Goal: Task Accomplishment & Management: Manage account settings

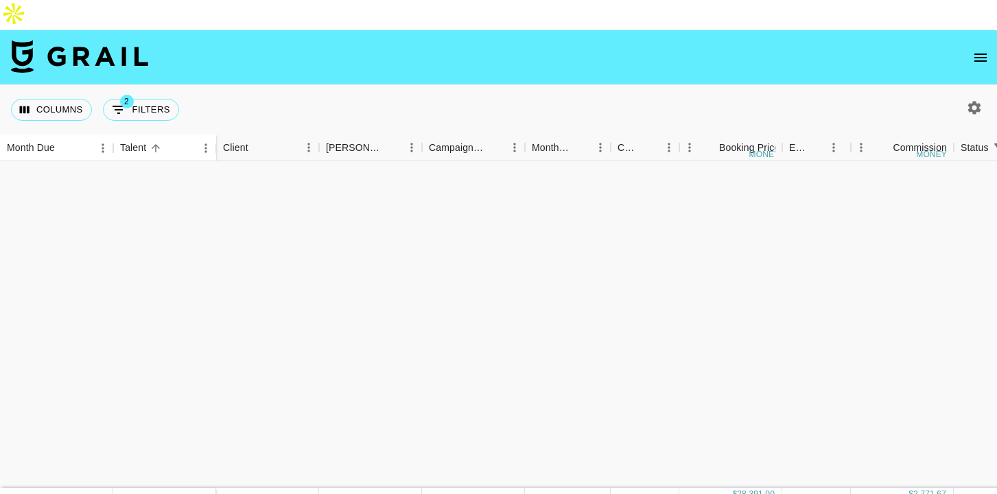
scroll to position [968, 0]
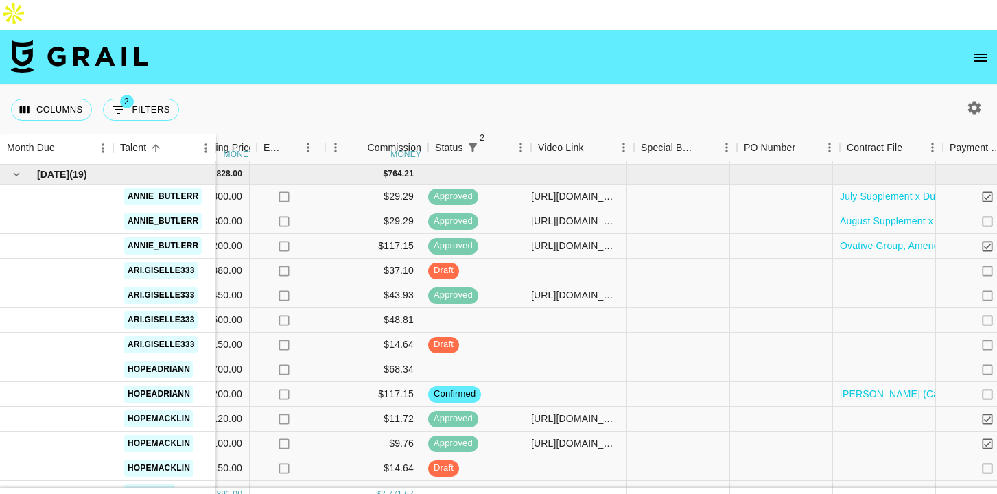
scroll to position [847, 523]
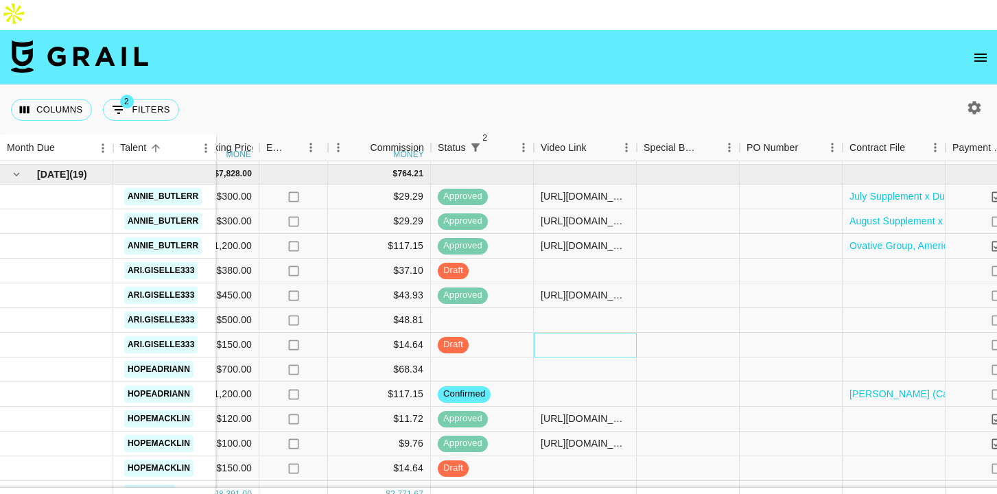
click at [564, 333] on div at bounding box center [585, 345] width 103 height 25
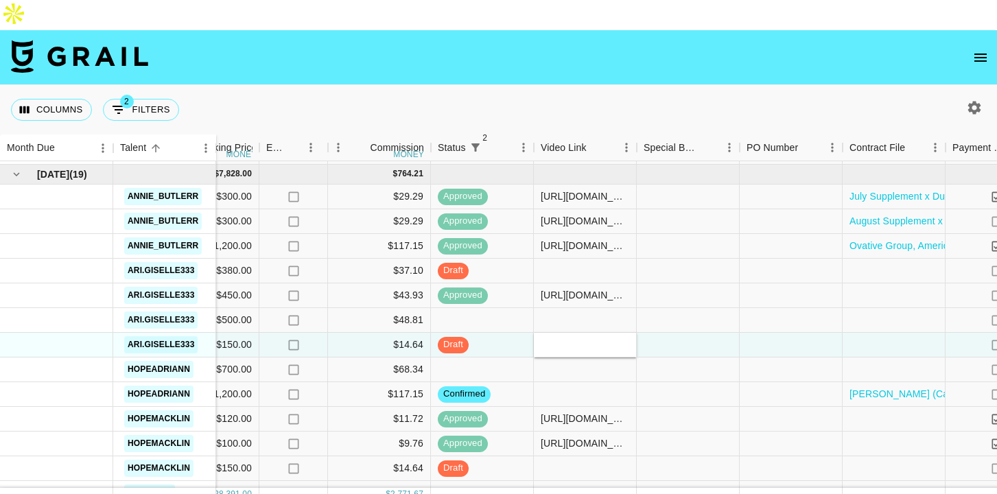
type input "https://www.tiktok.com/@ari.giselle333/video/7538555810952023327?is_from_webapp…"
click at [594, 339] on input "https://www.tiktok.com/@ari.giselle333/video/7538555810952023327?is_from_webapp…" at bounding box center [584, 344] width 101 height 11
click at [701, 333] on div at bounding box center [688, 345] width 103 height 25
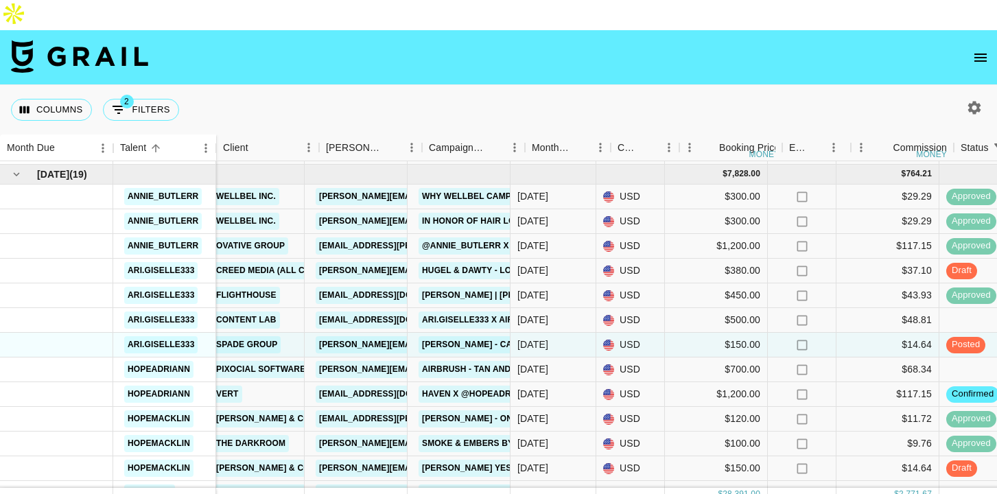
scroll to position [847, 0]
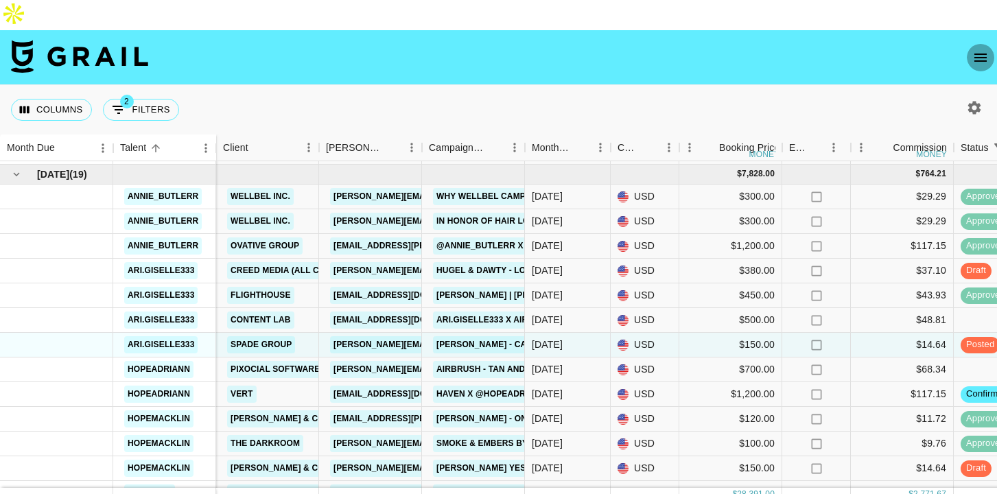
click at [982, 49] on icon "open drawer" at bounding box center [980, 57] width 16 height 16
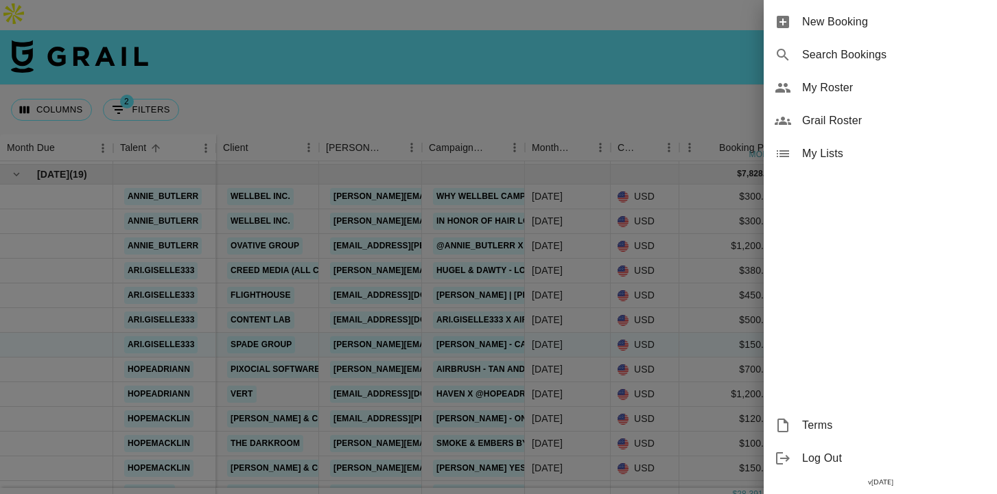
click at [831, 29] on span "New Booking" at bounding box center [894, 22] width 184 height 16
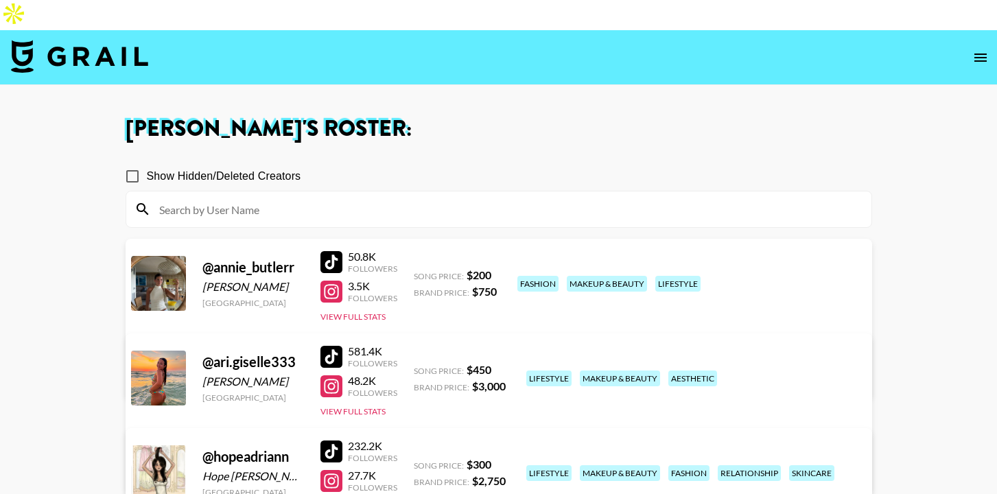
click at [341, 251] on div at bounding box center [331, 262] width 22 height 22
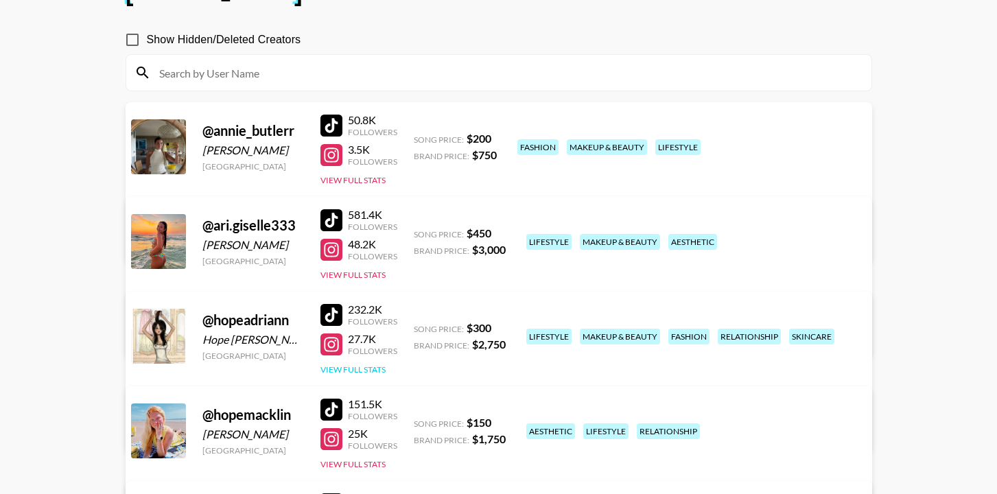
scroll to position [112, 0]
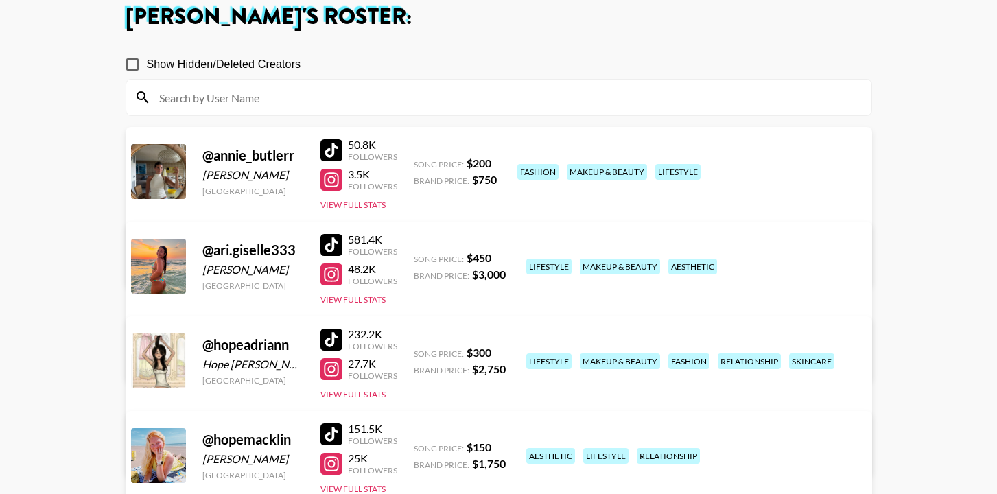
click at [331, 169] on div at bounding box center [331, 180] width 22 height 22
click at [418, 257] on link "View/Edit Details" at bounding box center [284, 264] width 268 height 14
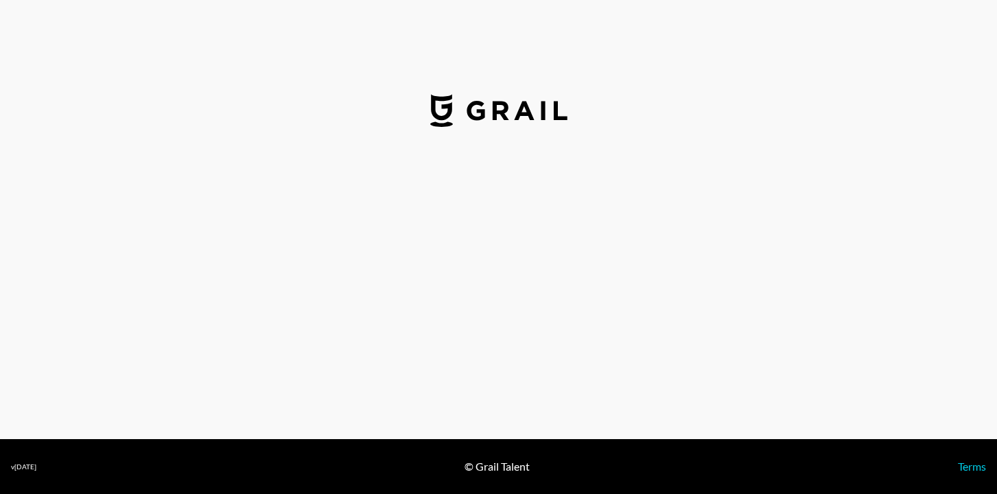
select select "USD"
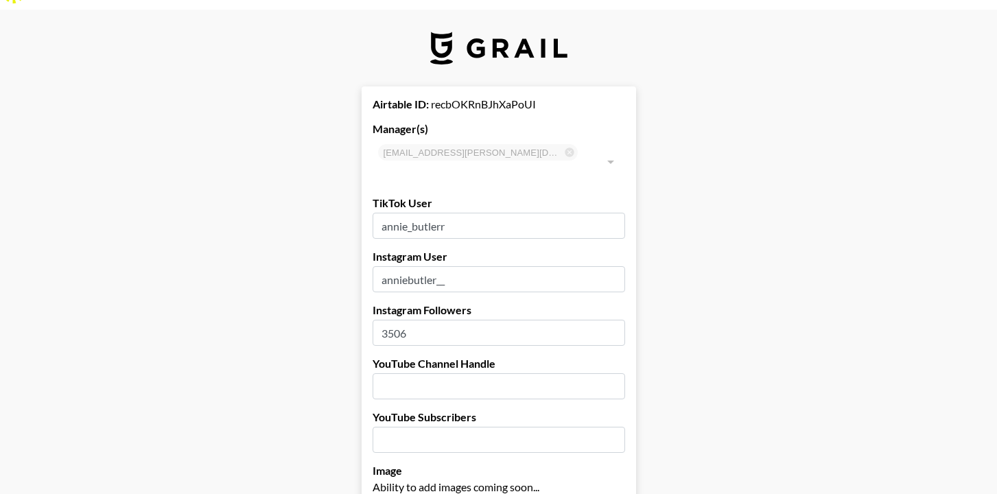
scroll to position [24, 0]
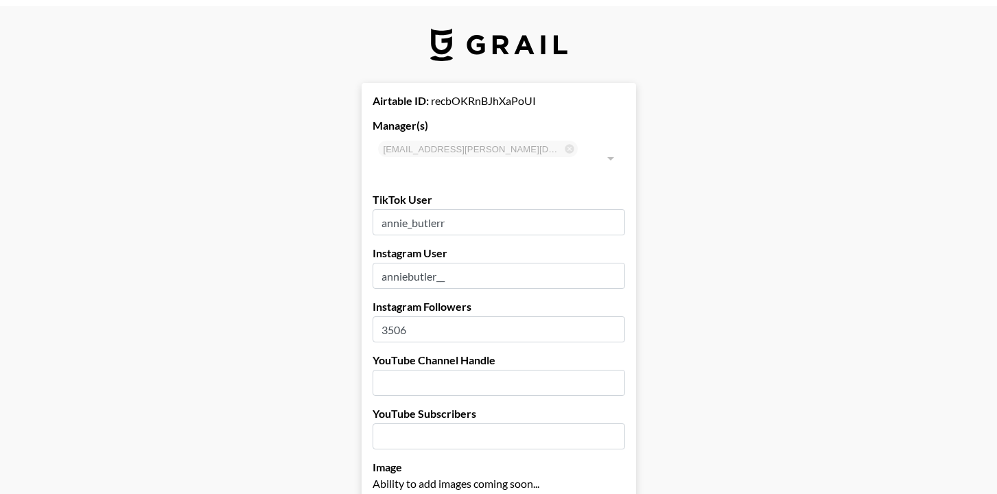
click at [427, 316] on input "3506" at bounding box center [498, 329] width 252 height 26
type input "3"
type input "4009"
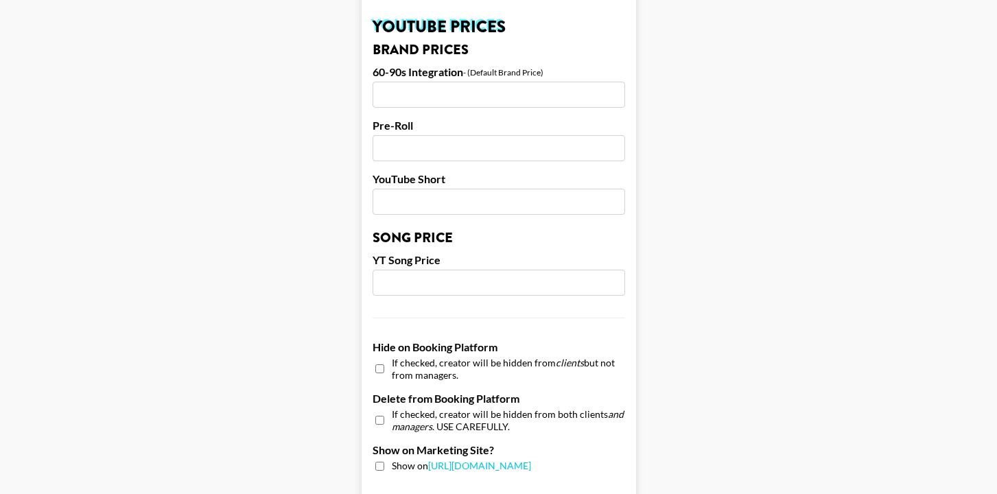
scroll to position [1367, 0]
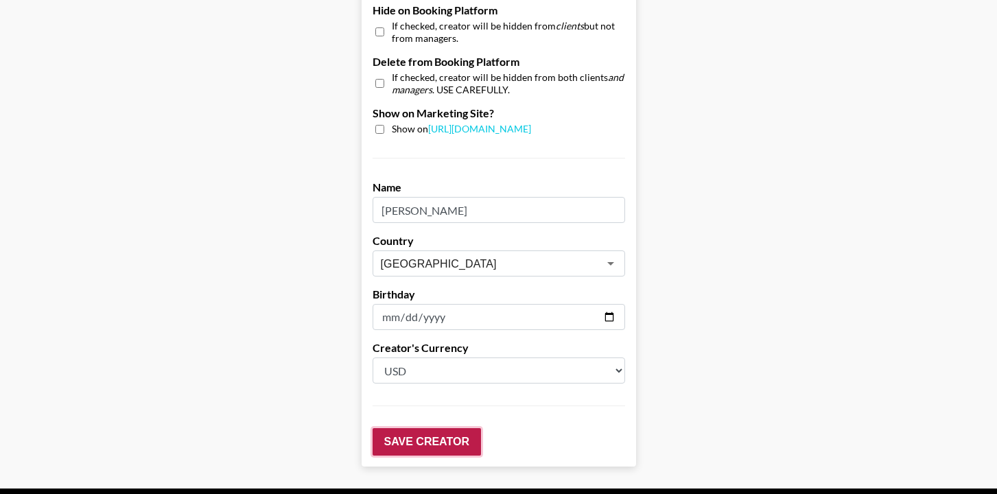
click at [441, 428] on input "Save Creator" at bounding box center [426, 441] width 108 height 27
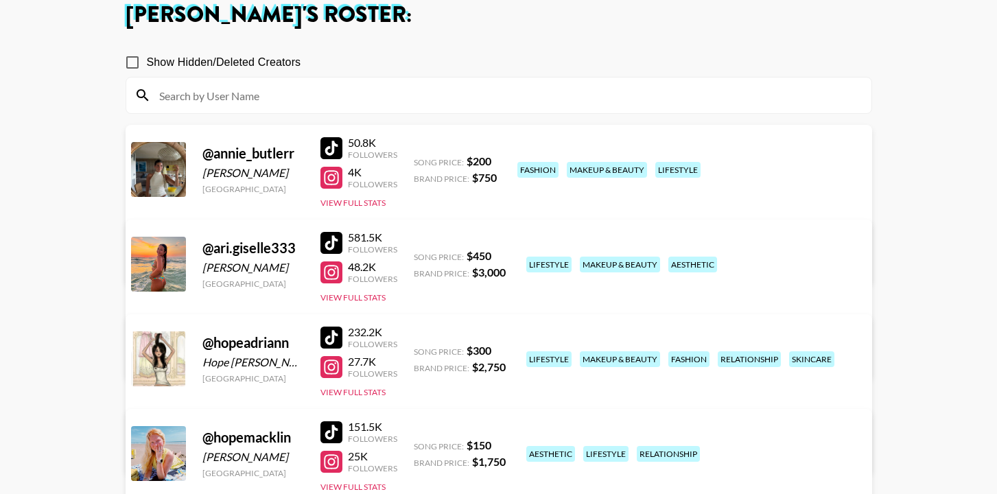
scroll to position [117, 0]
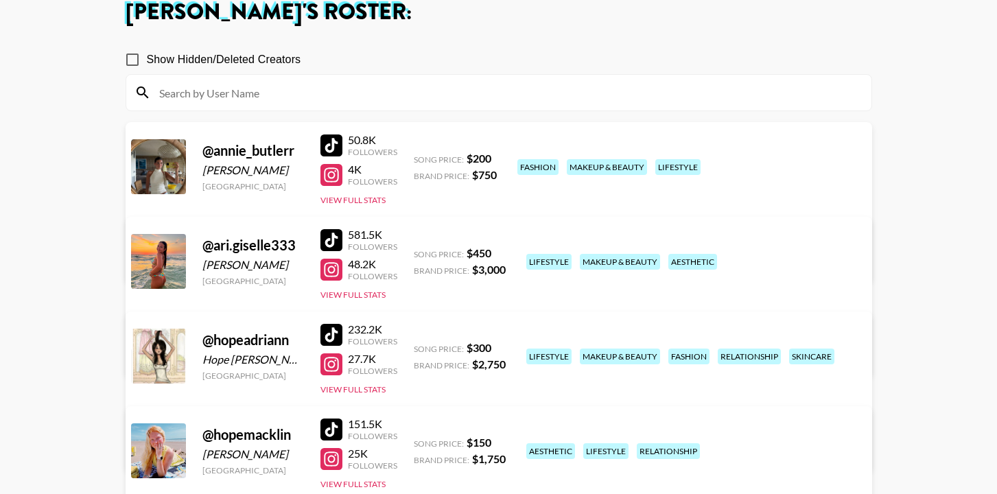
click at [332, 229] on div at bounding box center [331, 240] width 22 height 22
click at [329, 259] on div at bounding box center [331, 270] width 22 height 22
click at [335, 259] on div at bounding box center [331, 270] width 22 height 22
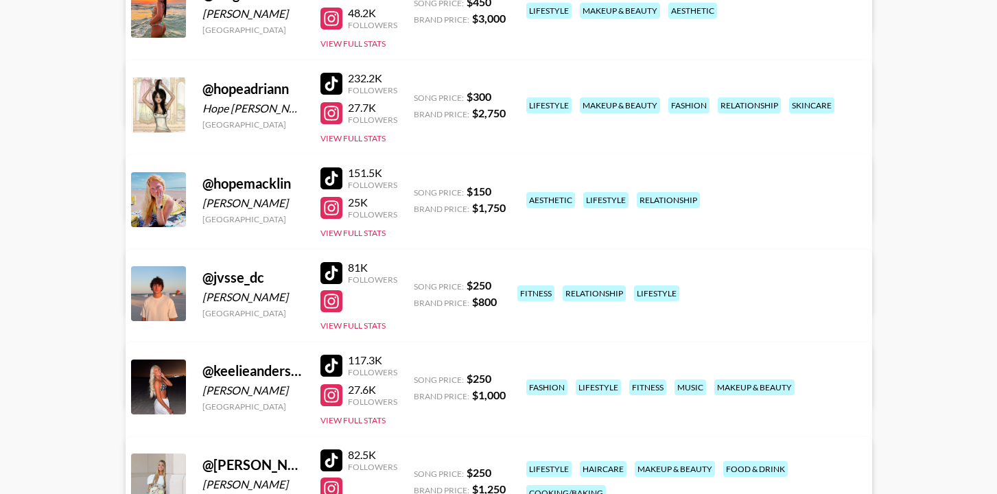
scroll to position [369, 0]
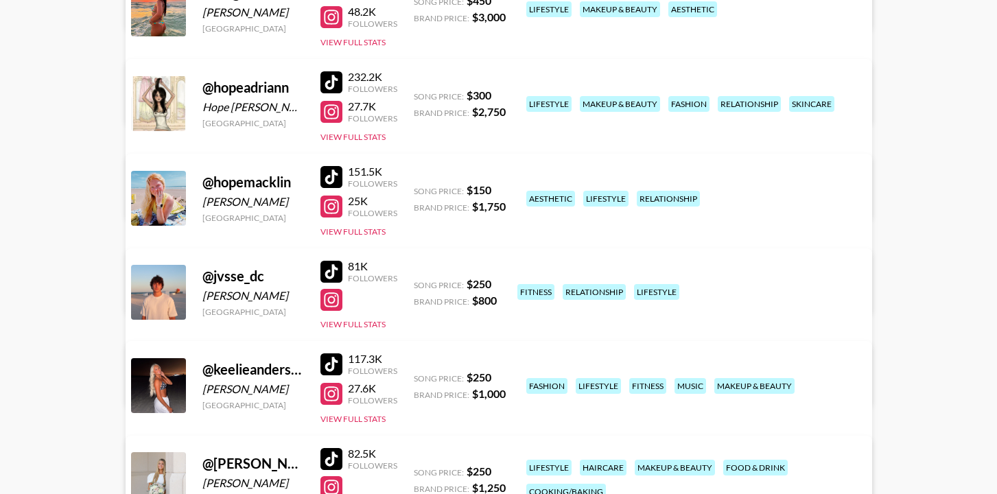
click at [335, 353] on div at bounding box center [331, 364] width 22 height 22
click at [335, 383] on div at bounding box center [331, 394] width 22 height 22
click at [334, 476] on div at bounding box center [331, 487] width 22 height 22
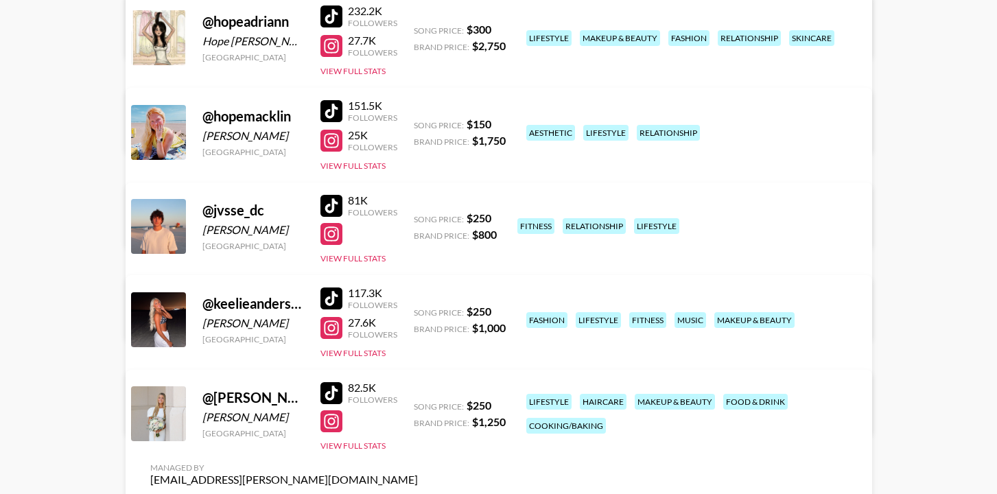
scroll to position [436, 0]
click at [335, 222] on div at bounding box center [331, 233] width 22 height 22
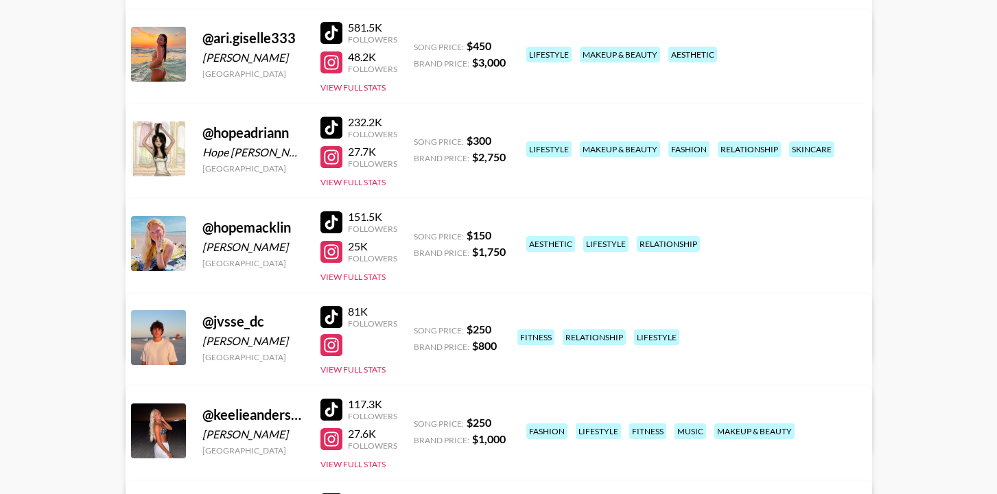
scroll to position [322, 0]
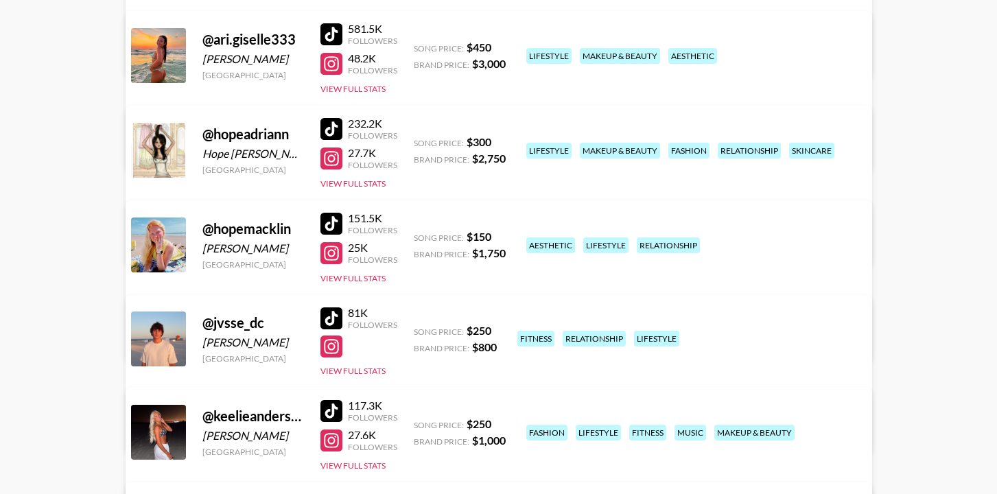
click at [331, 242] on div at bounding box center [331, 253] width 22 height 22
